Goal: Find specific page/section: Find specific page/section

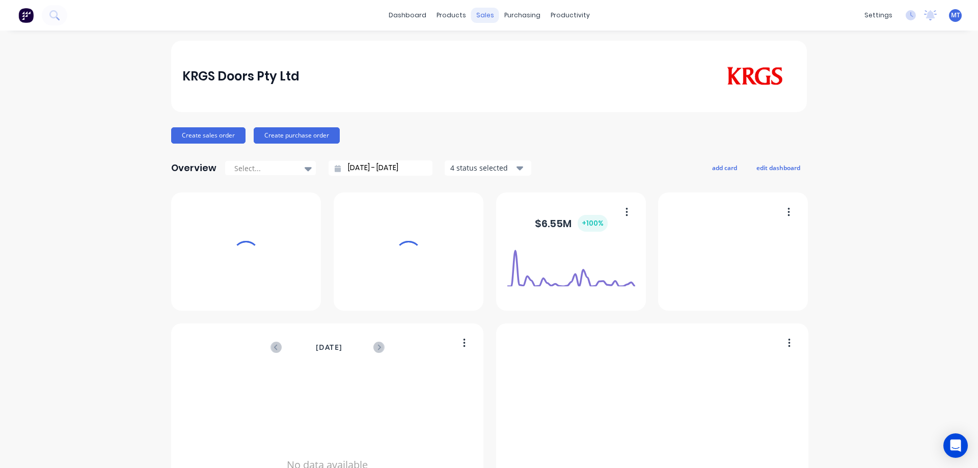
click at [480, 15] on div "sales" at bounding box center [485, 15] width 28 height 15
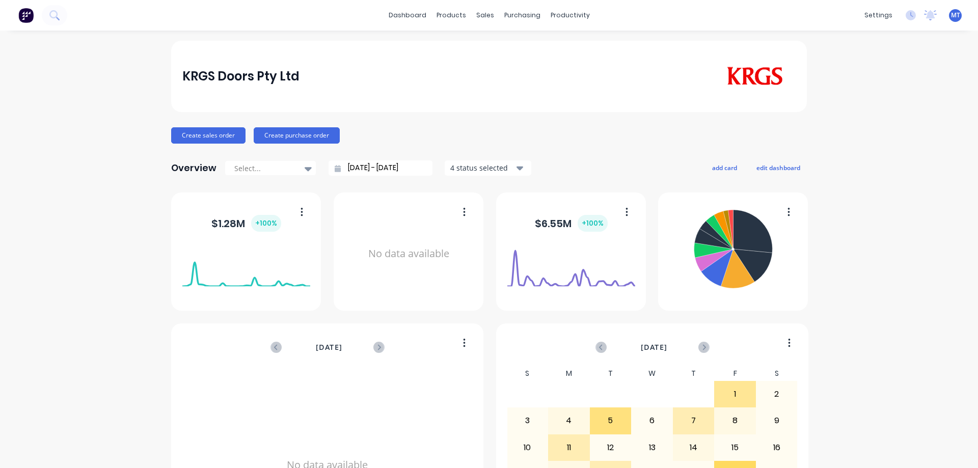
click at [489, 24] on div "dashboard products sales purchasing productivity dashboard products Product Cat…" at bounding box center [489, 15] width 978 height 31
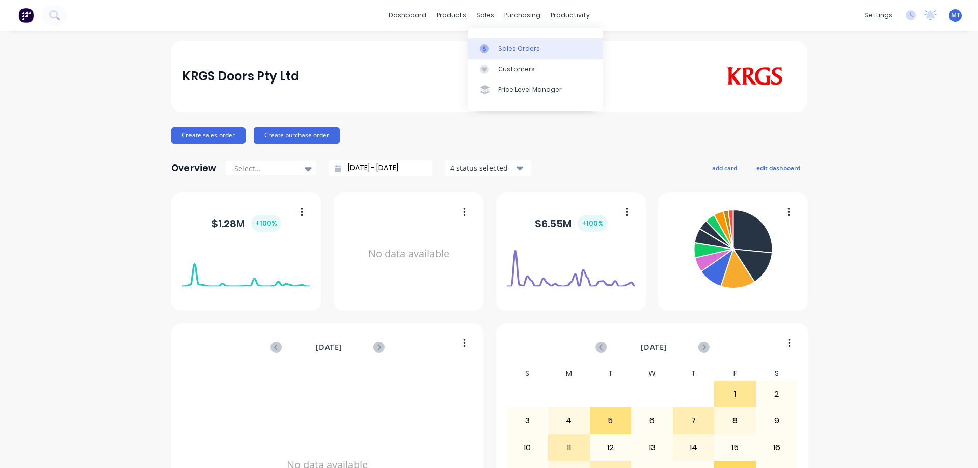
click at [487, 17] on div "sales" at bounding box center [485, 15] width 28 height 15
click at [500, 42] on link "Sales Orders" at bounding box center [535, 48] width 135 height 20
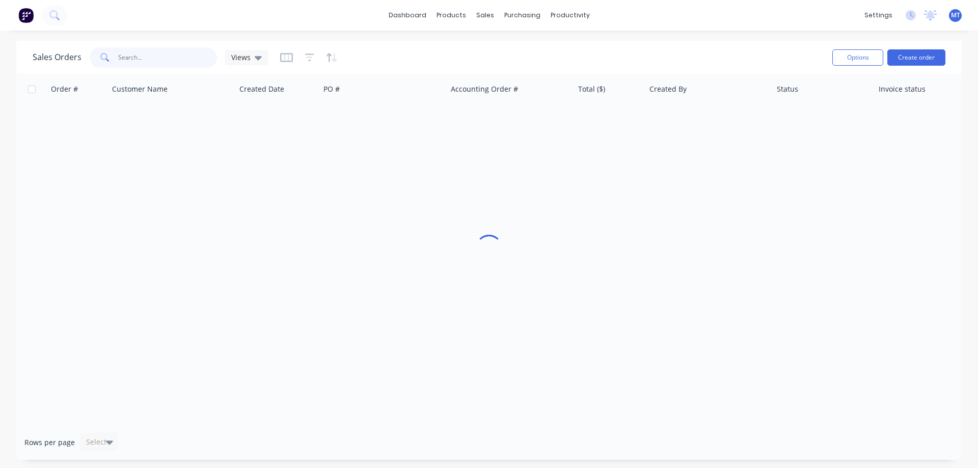
click at [191, 52] on input "text" at bounding box center [167, 57] width 99 height 20
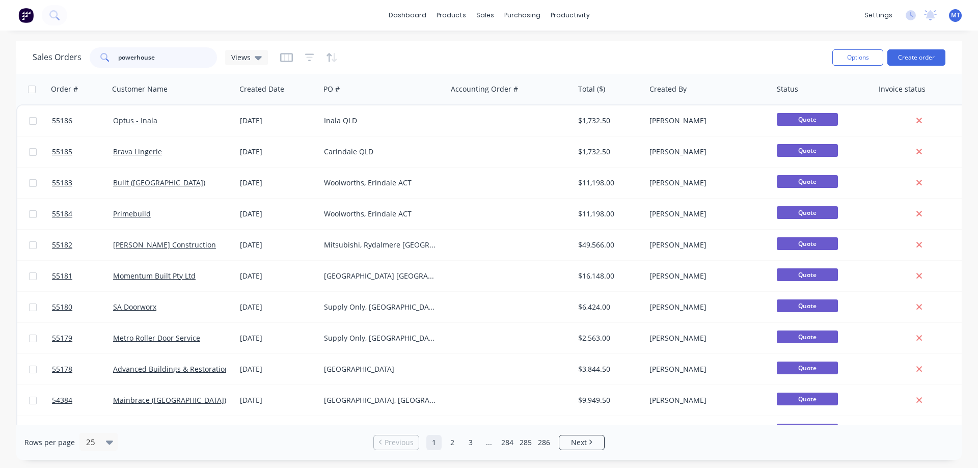
type input "powerhouse"
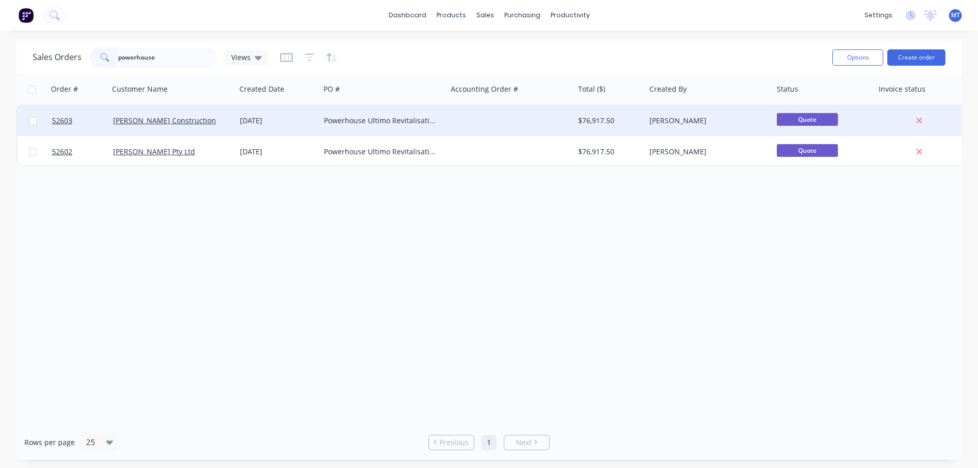
click at [397, 117] on div "Powerhouse Ultimo Revitalisation" at bounding box center [380, 121] width 113 height 10
